Goal: Task Accomplishment & Management: Use online tool/utility

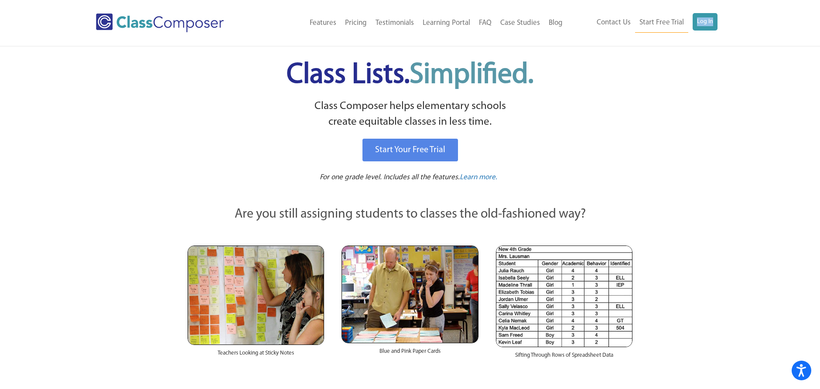
drag, startPoint x: 692, startPoint y: 30, endPoint x: 694, endPoint y: 35, distance: 5.9
click at [694, 35] on div "Menu Home Old Features Pricing Testimonials Learning Portal FAQ Case Studies Bl…" at bounding box center [410, 23] width 628 height 46
click at [706, 30] on link "Log In" at bounding box center [705, 21] width 25 height 17
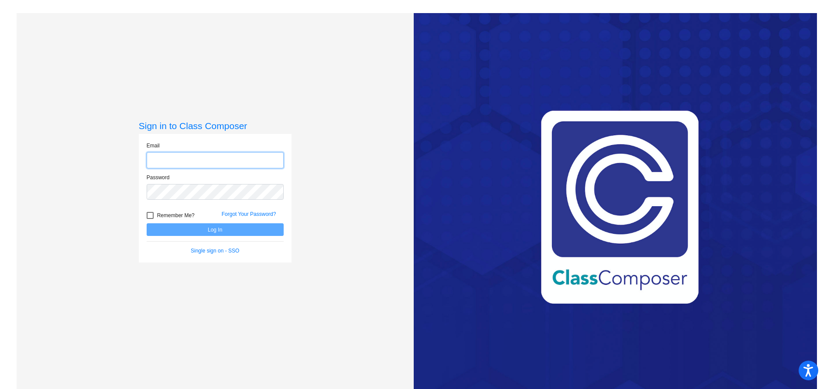
type input "ehowell@ceres.k12.ca.us"
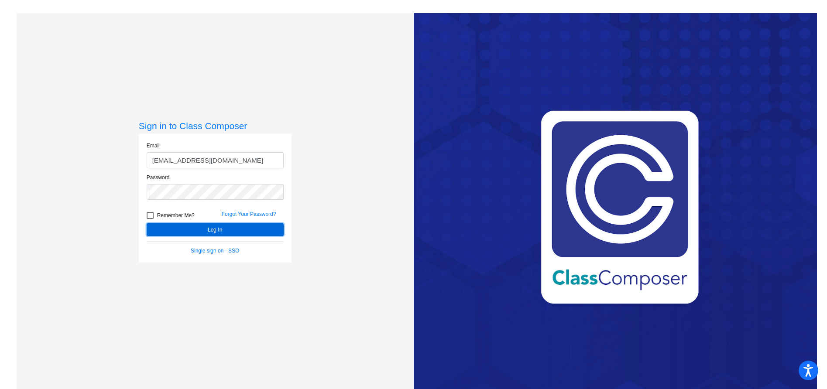
click at [233, 219] on form "Email ehowell@ceres.k12.ca.us Password Remember Me? Forgot Your Password? Log I…" at bounding box center [215, 198] width 137 height 113
click at [238, 226] on button "Log In" at bounding box center [215, 229] width 137 height 13
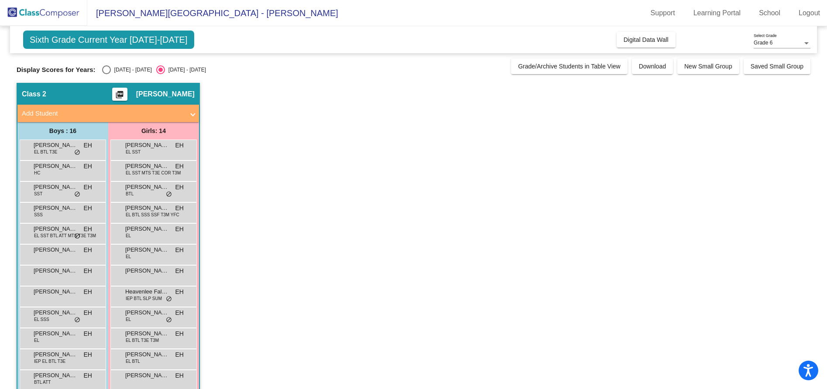
click at [114, 68] on div "2024 - 2025" at bounding box center [131, 70] width 41 height 8
click at [106, 74] on input "2024 - 2025" at bounding box center [106, 74] width 0 height 0
radio input "true"
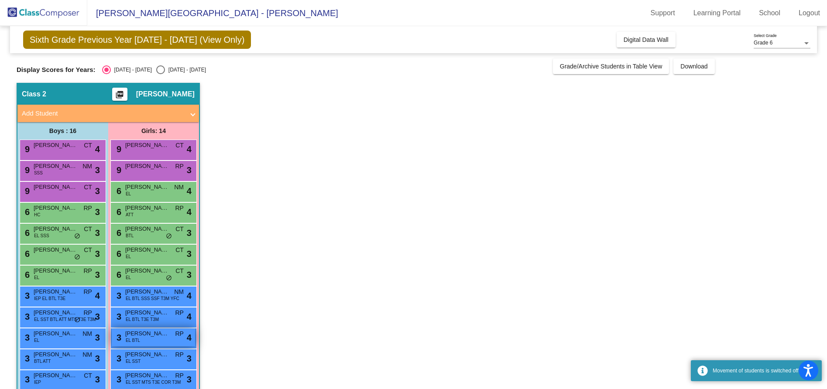
click at [170, 336] on div "3 Jennifer Olivares Lomeli EL BTL RP lock do_not_disturb_alt 4" at bounding box center [153, 338] width 83 height 18
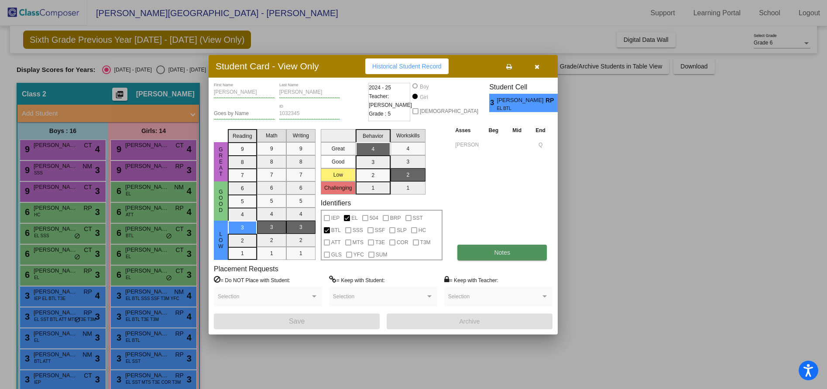
click at [491, 256] on button "Notes" at bounding box center [501, 253] width 89 height 16
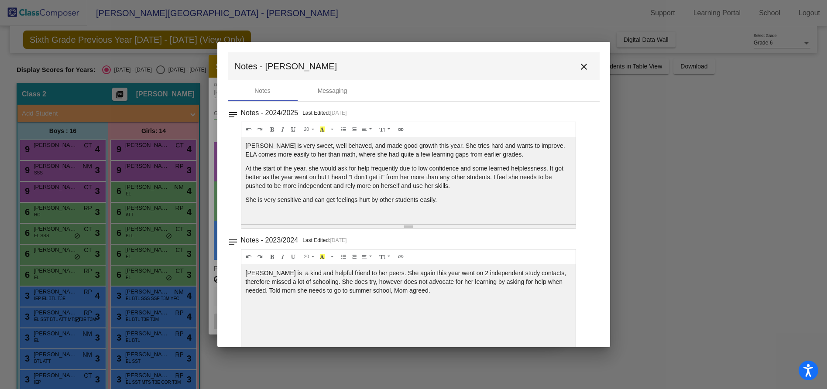
click at [579, 63] on mat-icon "close" at bounding box center [584, 67] width 10 height 10
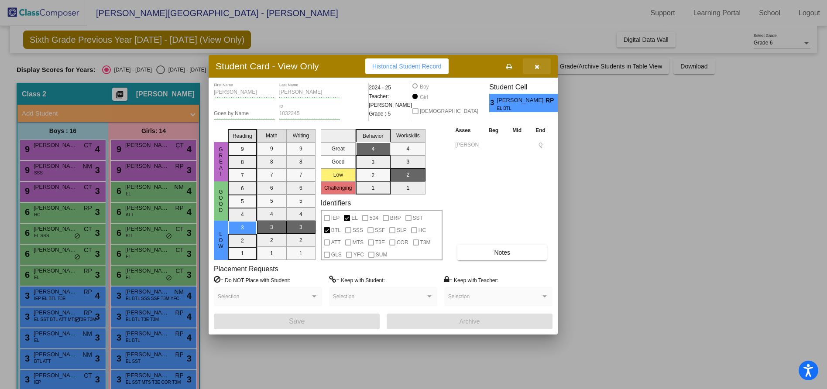
click at [537, 64] on icon "button" at bounding box center [537, 67] width 5 height 6
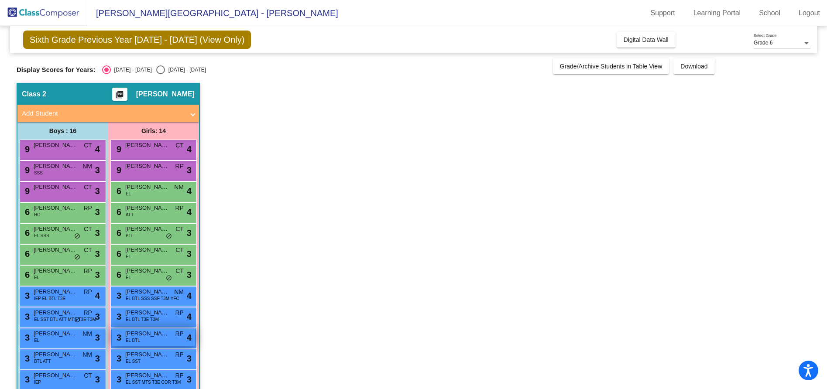
click at [128, 335] on span "Jennifer Olivares Lomeli" at bounding box center [147, 333] width 44 height 9
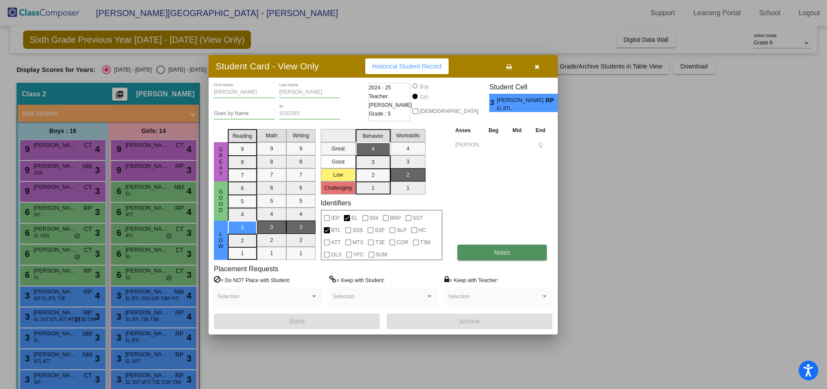
click at [513, 251] on button "Notes" at bounding box center [501, 253] width 89 height 16
